Goal: Task Accomplishment & Management: Manage account settings

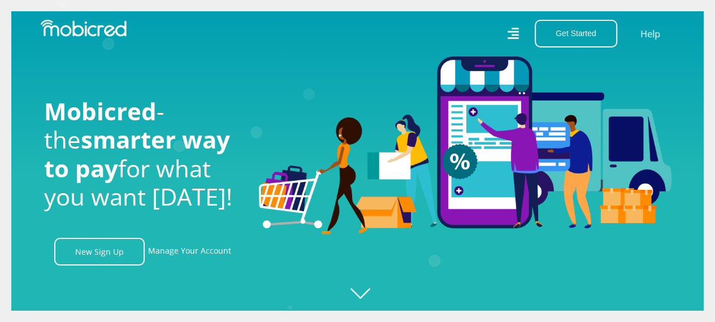
scroll to position [0, 2576]
click at [207, 262] on link "Manage Your Account" at bounding box center [189, 252] width 83 height 28
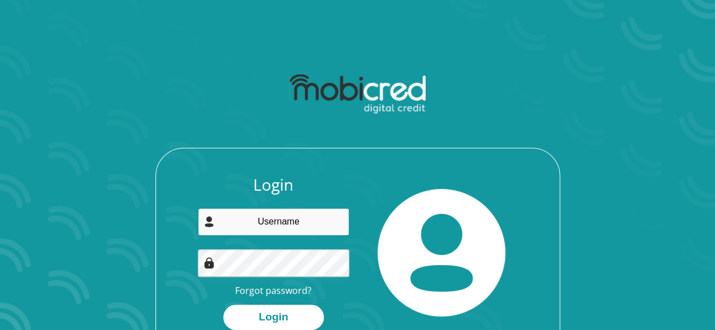
click at [244, 232] on input "email" at bounding box center [273, 222] width 151 height 28
type input "[EMAIL_ADDRESS][DOMAIN_NAME]"
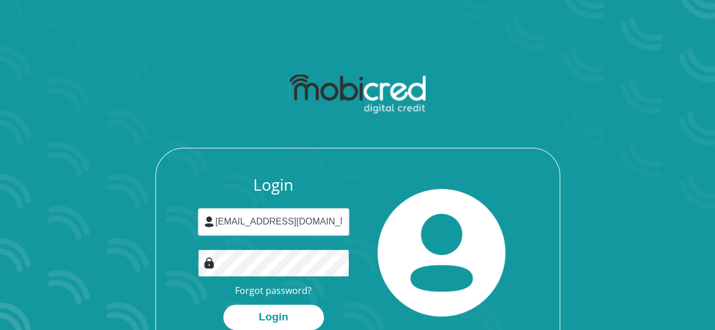
click at [223, 305] on button "Login" at bounding box center [273, 317] width 101 height 25
